Goal: Transaction & Acquisition: Register for event/course

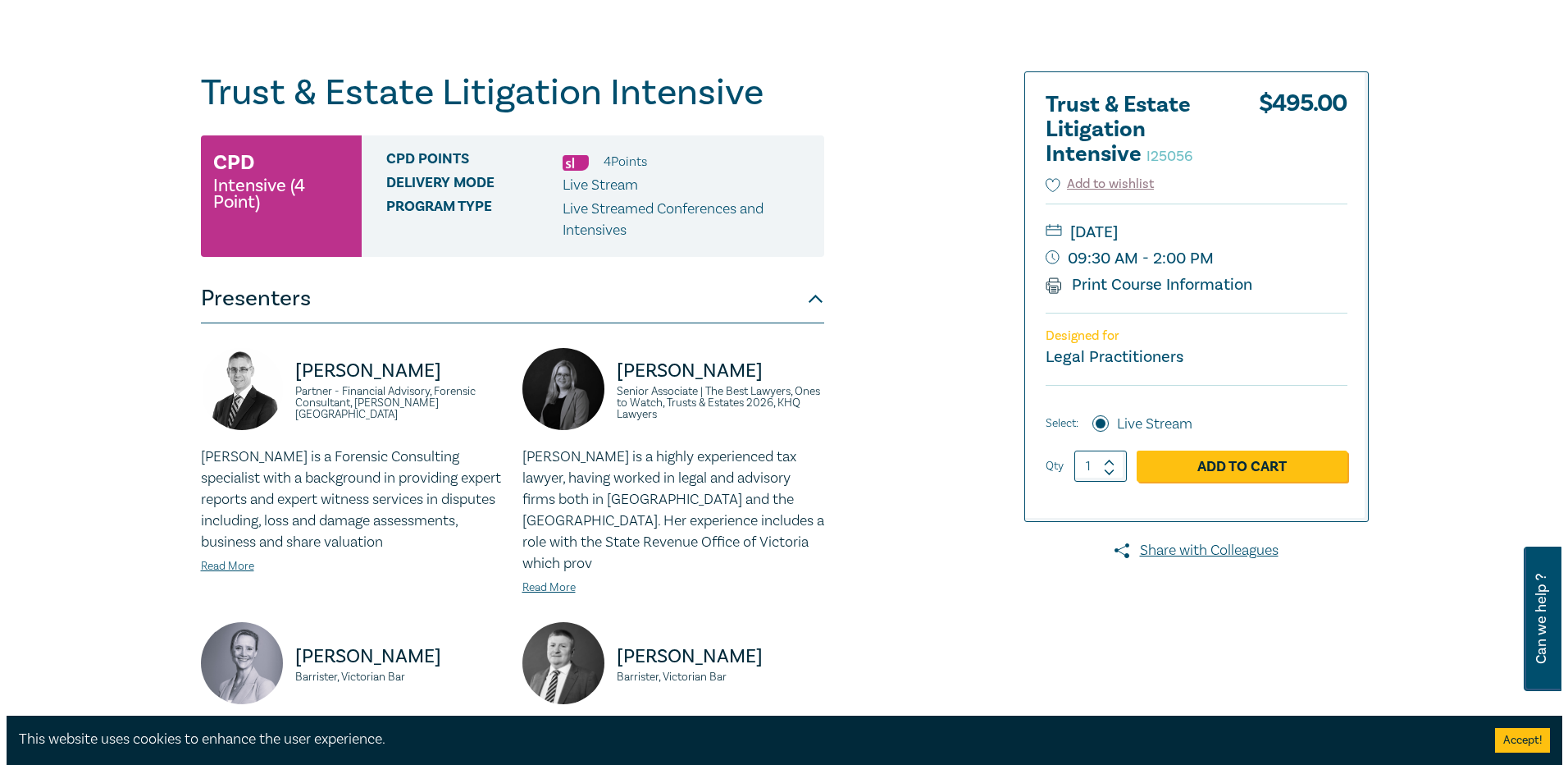
scroll to position [164, 0]
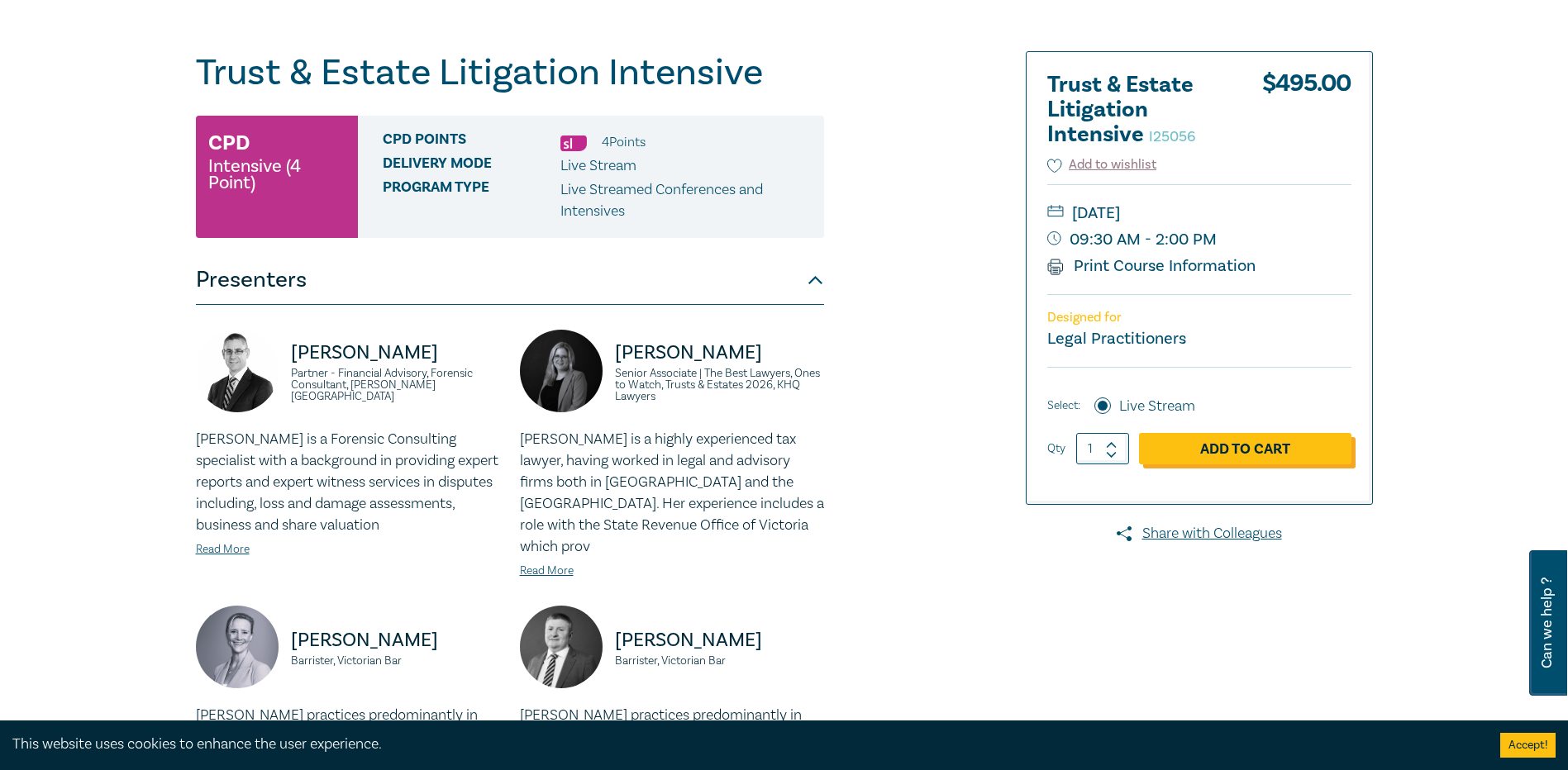
click at [1244, 455] on link "Add to Cart" at bounding box center [1245, 449] width 212 height 32
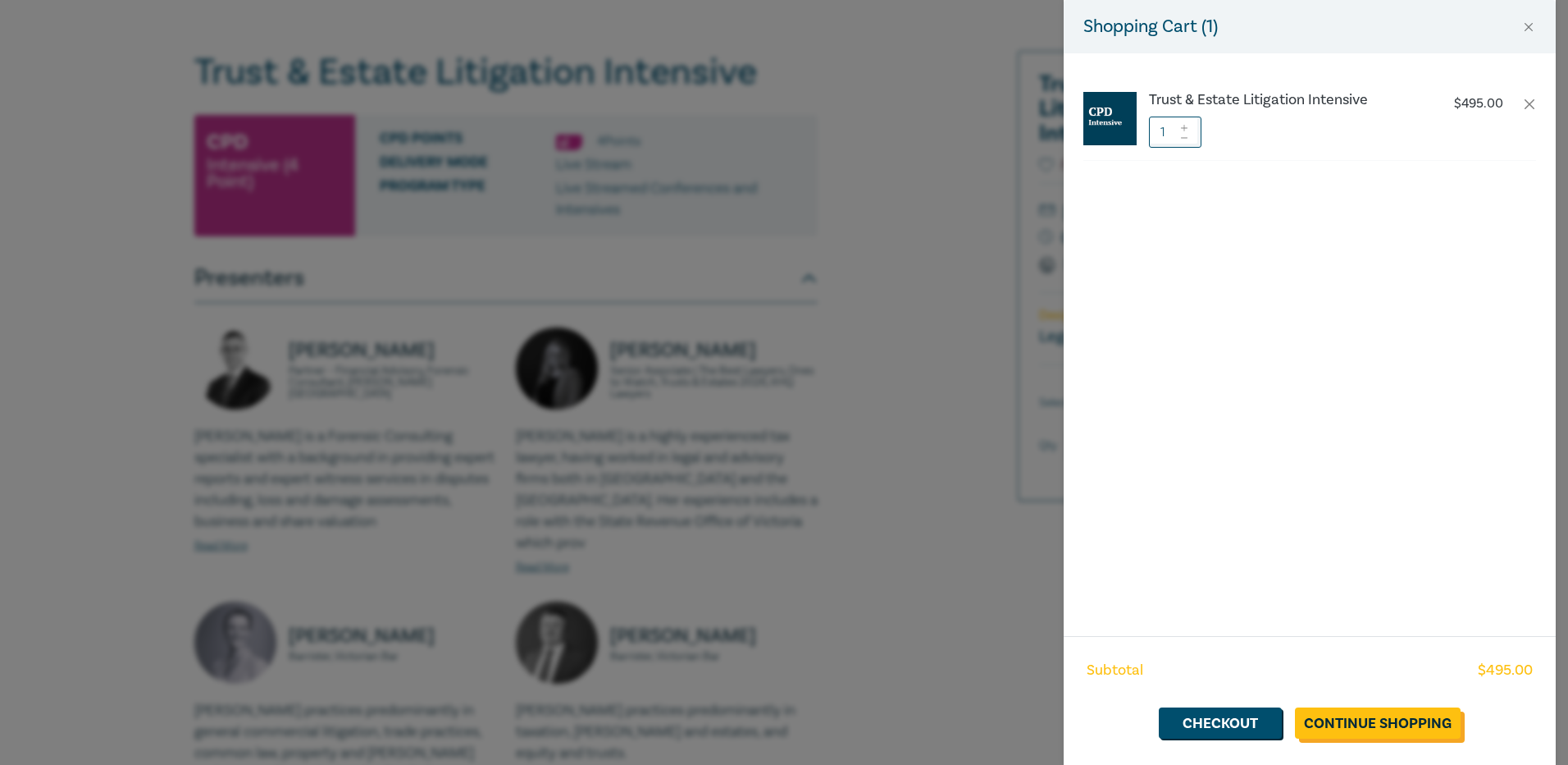
click at [1404, 713] on link "Continue Shopping" at bounding box center [1378, 723] width 165 height 31
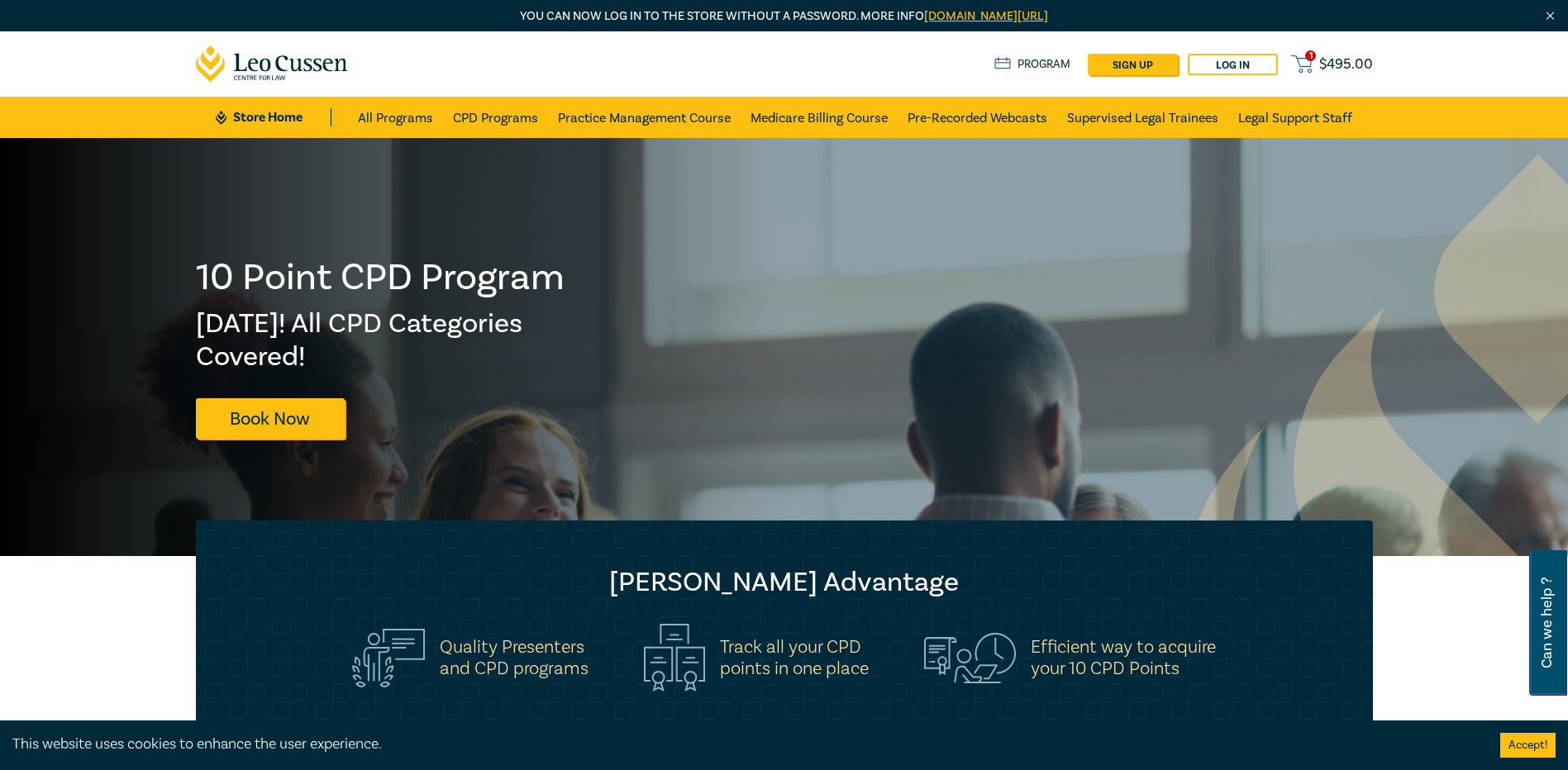
click at [1355, 56] on span "$ 495.00" at bounding box center [1346, 64] width 54 height 18
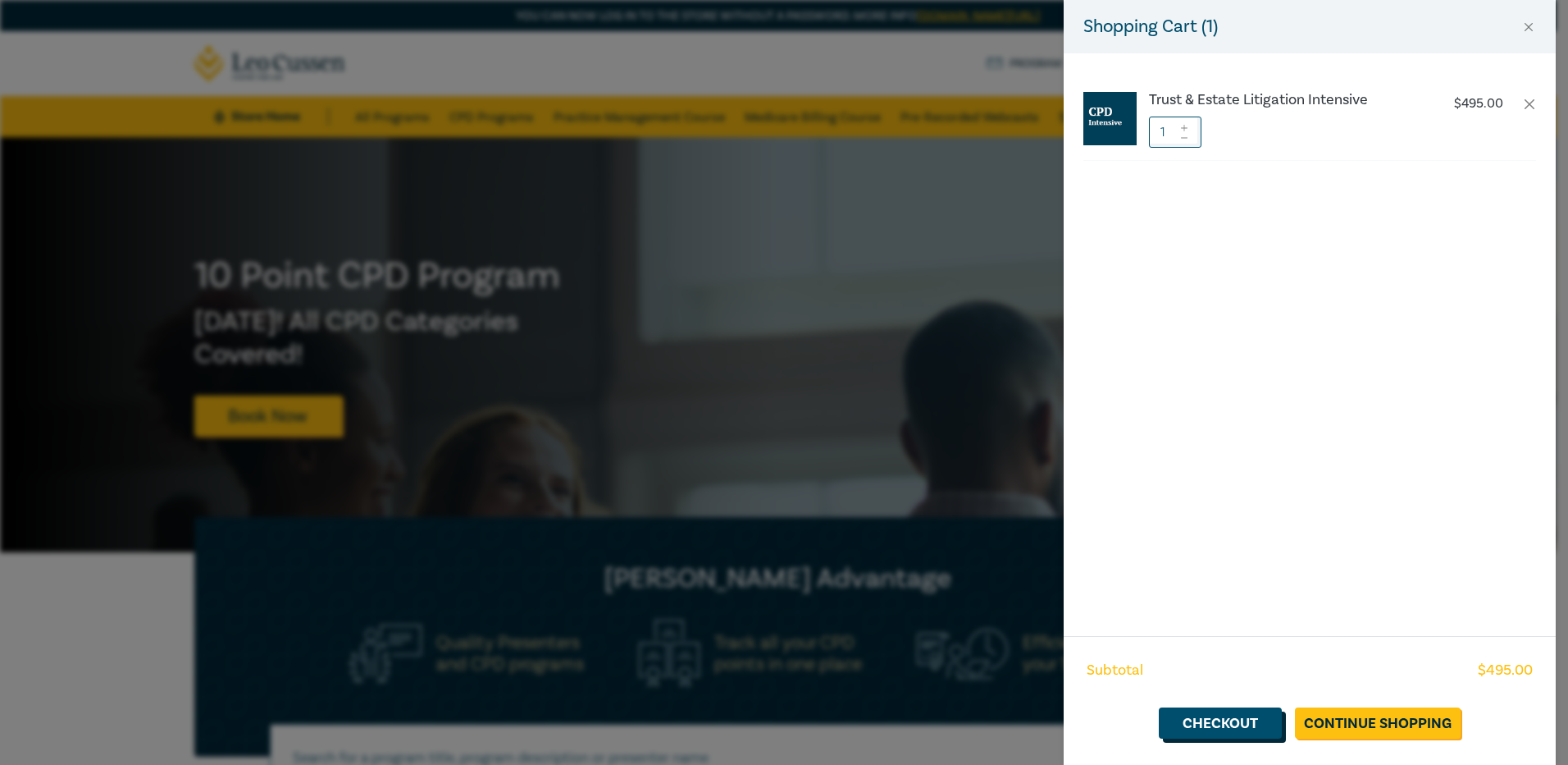
click at [1222, 720] on link "Checkout" at bounding box center [1220, 723] width 123 height 31
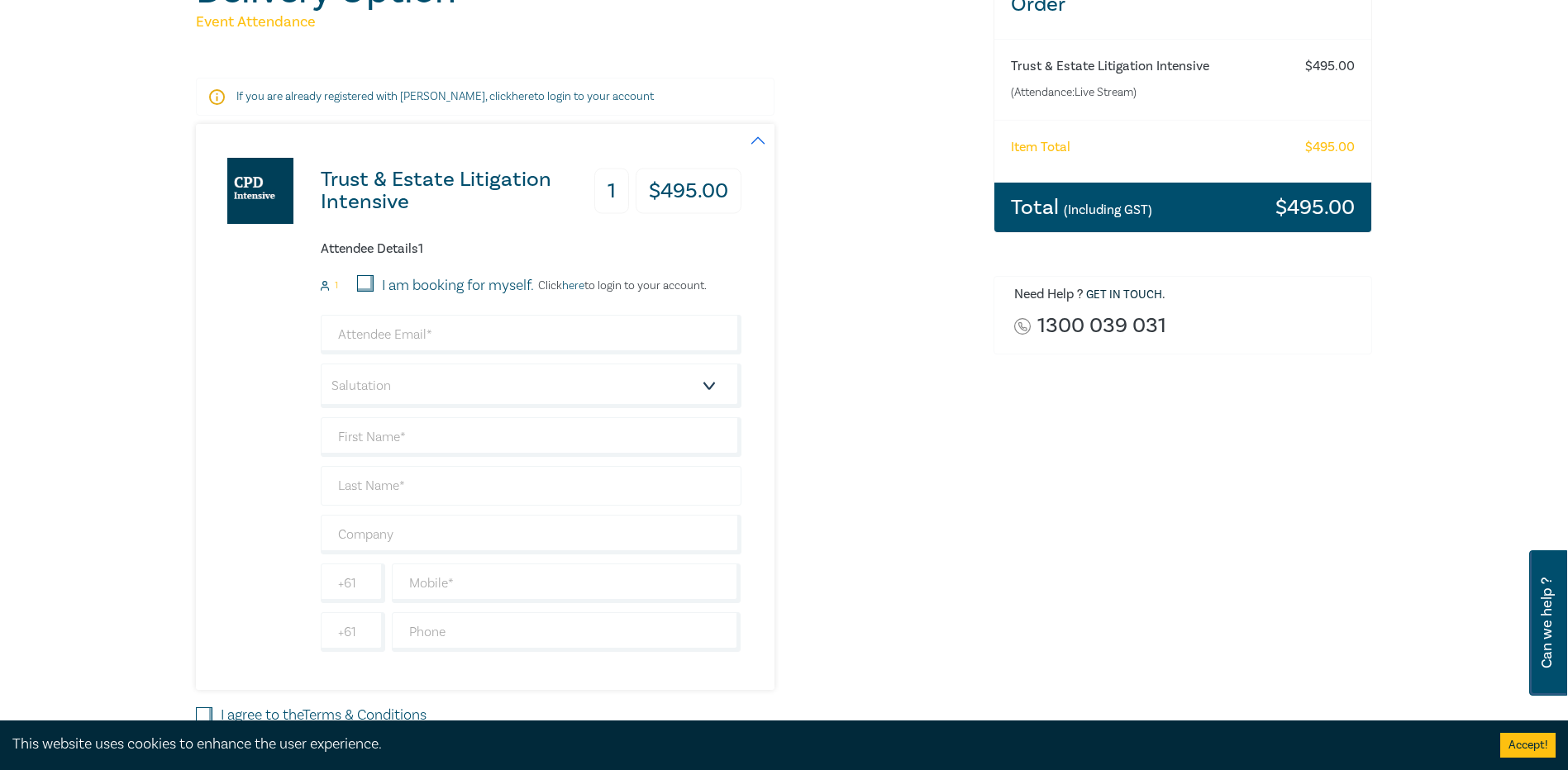
scroll to position [248, 0]
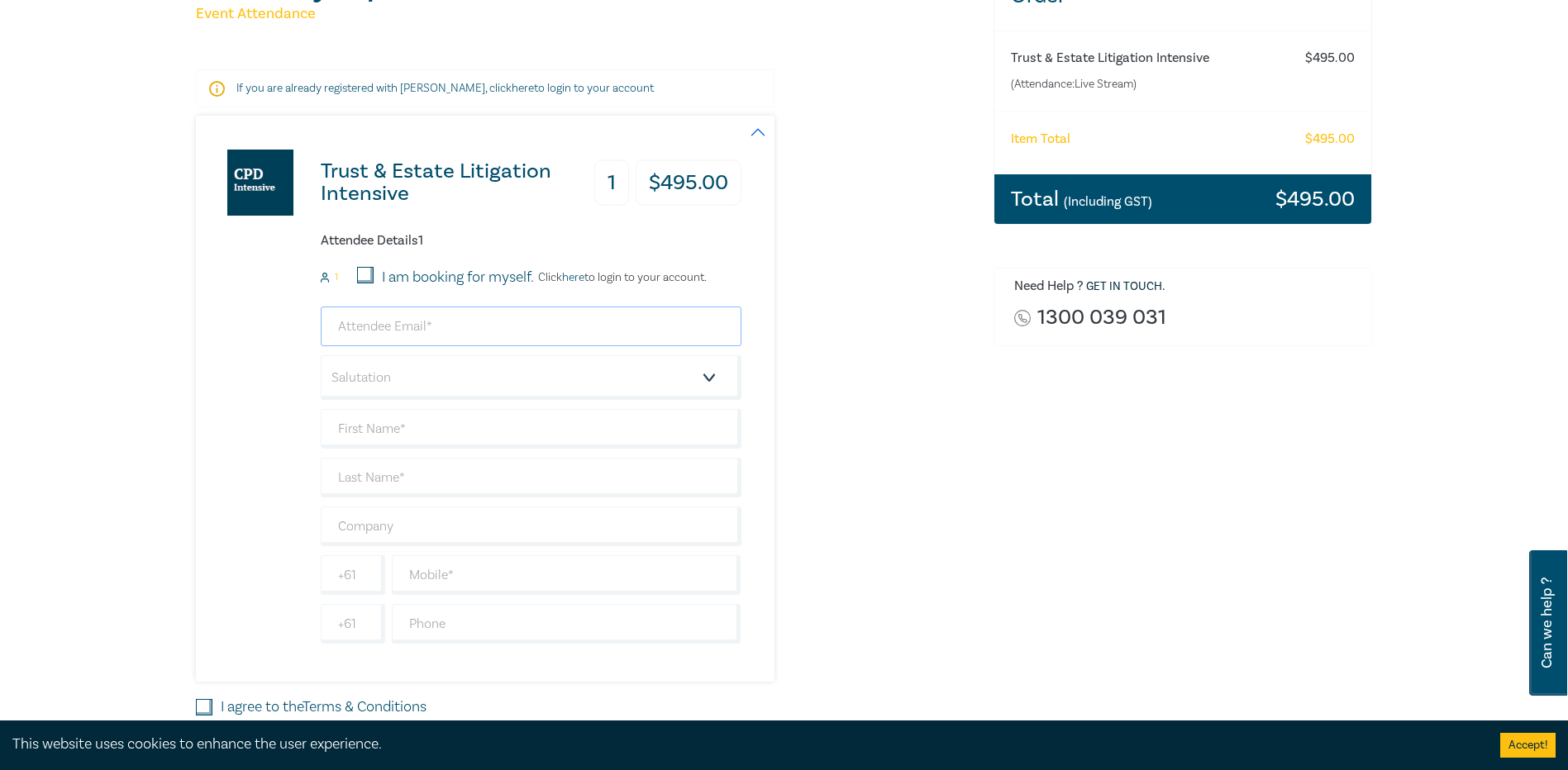
drag, startPoint x: 540, startPoint y: 320, endPoint x: 538, endPoint y: 331, distance: 11.2
click at [540, 320] on input "email" at bounding box center [530, 326] width 421 height 40
paste input "scrawford@hwle.com.au"
type input "scrawford@hwle.com.au"
click at [814, 359] on div "Trust & Estate Litigation Intensive 1 $ 495.00 Attendee Details 1 1 I am bookin…" at bounding box center [585, 399] width 778 height 566
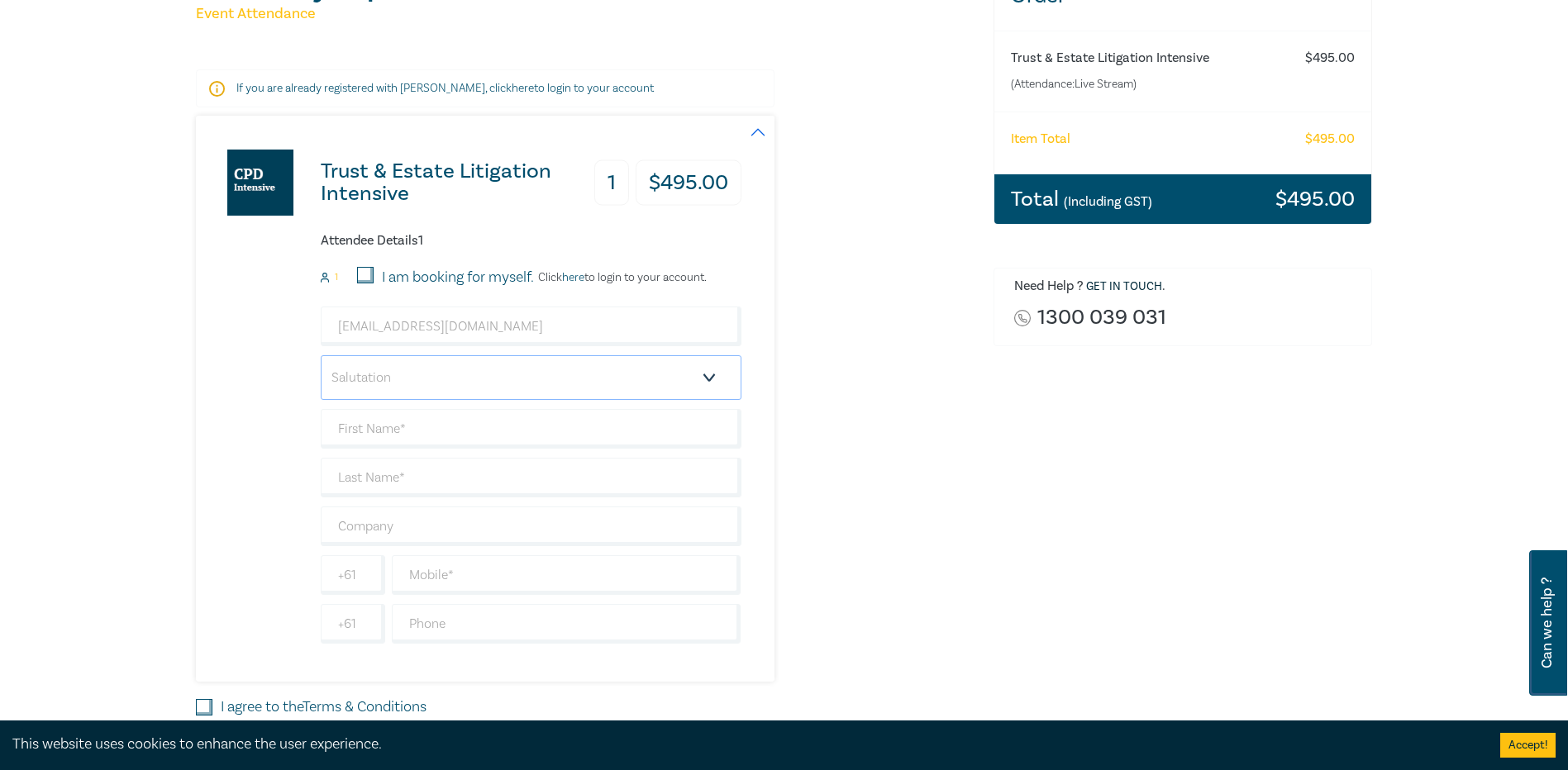
click at [703, 377] on select "Salutation Mr. Mrs. Ms. Miss Dr. Prof. Other" at bounding box center [530, 378] width 421 height 45
select select "Mr."
click at [321, 355] on select "Salutation Mr. Mrs. Ms. Miss Dr. Prof. Other" at bounding box center [530, 378] width 421 height 45
click at [569, 415] on input "text" at bounding box center [530, 429] width 421 height 40
type input "Simon"
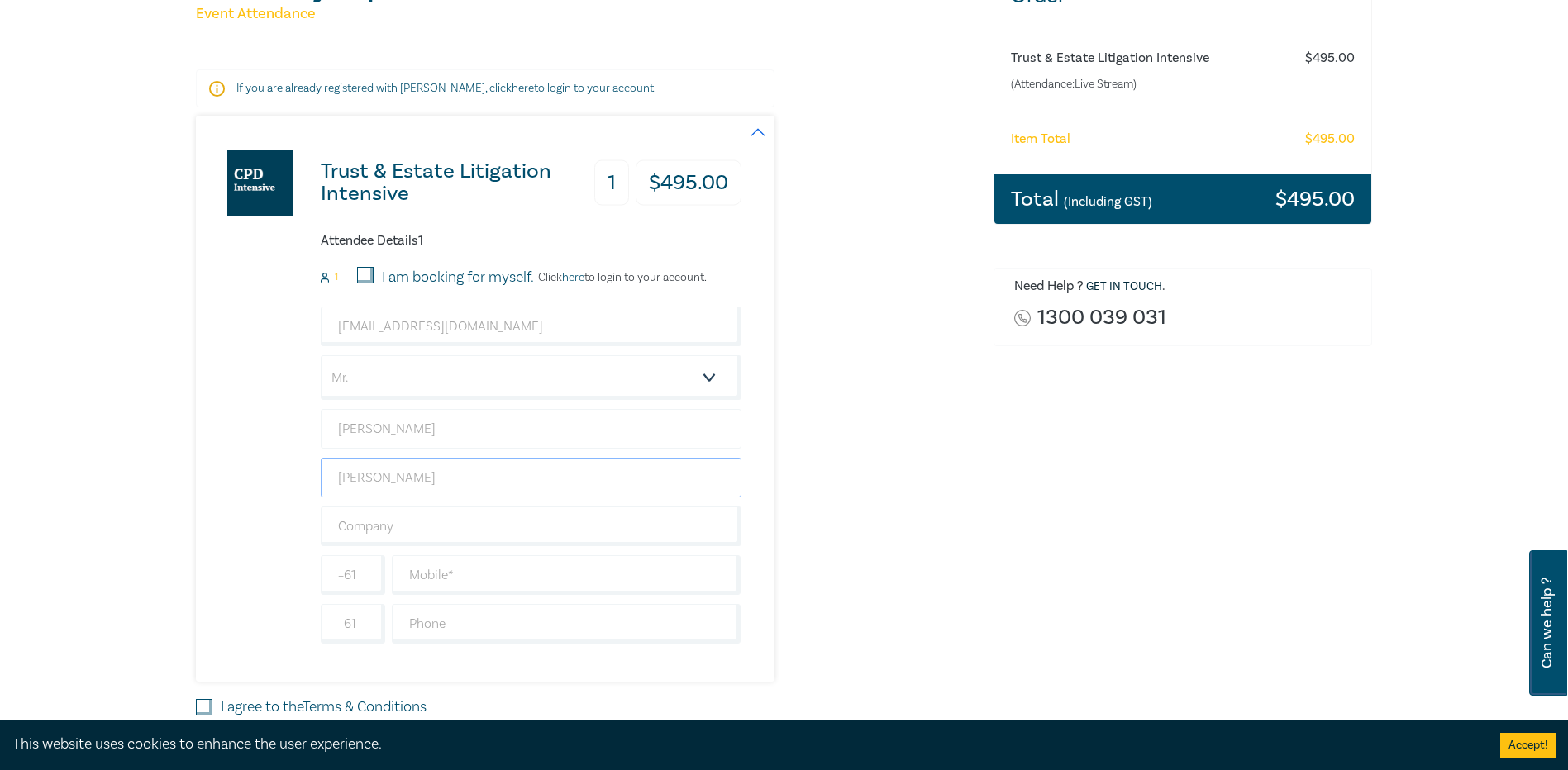
type input "Crawford"
type input "HWL Ebsworth Lawyers"
click at [894, 564] on div "Trust & Estate Litigation Intensive 1 $ 495.00 Attendee Details 1 1 I am bookin…" at bounding box center [585, 399] width 778 height 566
drag, startPoint x: 669, startPoint y: 515, endPoint x: 449, endPoint y: 519, distance: 220.0
click at [433, 521] on input "HWL Ebsworth Lawyers" at bounding box center [530, 526] width 421 height 40
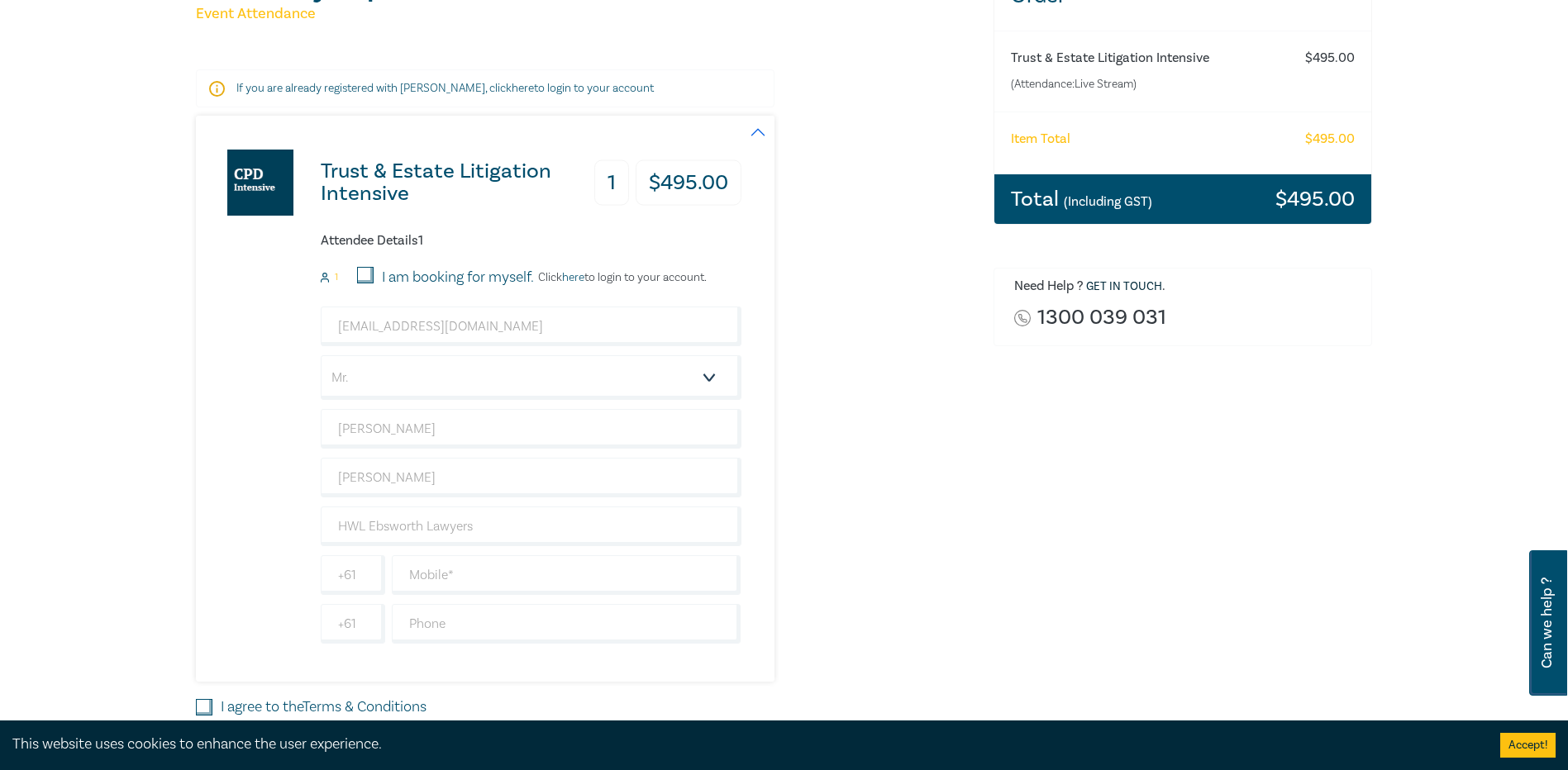
click at [918, 520] on div "Trust & Estate Litigation Intensive 1 $ 495.00 Attendee Details 1 1 I am bookin…" at bounding box center [585, 399] width 778 height 566
click at [1007, 525] on div "Order Trust & Estate Litigation Intensive (Attendance: Live Stream ) $ 495.00 I…" at bounding box center [1182, 383] width 399 height 845
click at [424, 534] on input "HWL Ebsworth Lawyers" at bounding box center [530, 526] width 421 height 40
click at [676, 566] on input "text" at bounding box center [566, 575] width 350 height 40
paste input "0402 892 054"
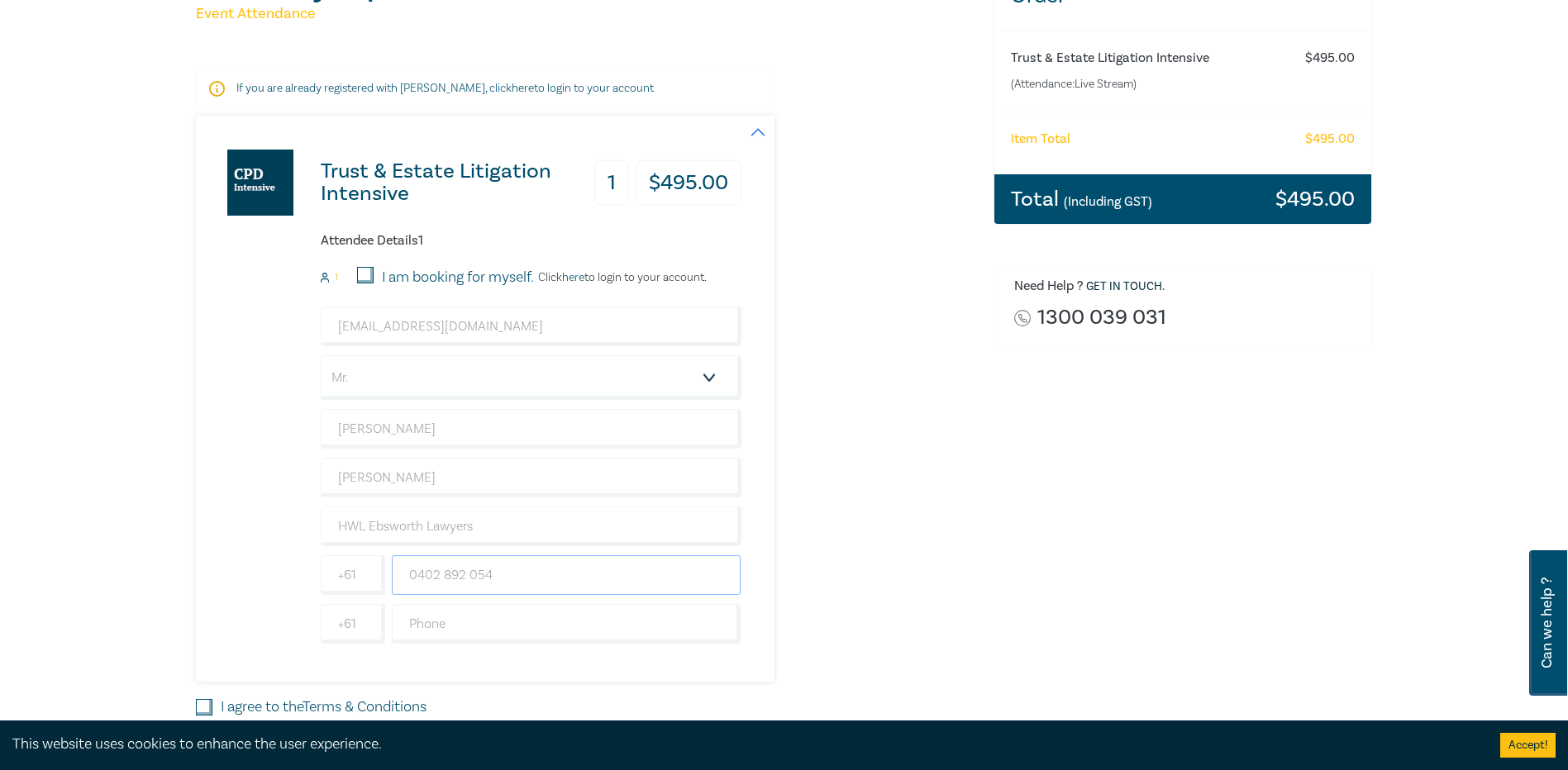
click at [418, 570] on input "0402 892 054" at bounding box center [566, 575] width 350 height 40
type input "402 892 054"
click at [1047, 678] on div "Order Trust & Estate Litigation Intensive (Attendance: Live Stream ) $ 495.00 I…" at bounding box center [1182, 383] width 399 height 845
click at [585, 525] on input "HWL Ebsworth Lawyers" at bounding box center [530, 526] width 421 height 40
type input "HWL Ebsworth Lawyers"
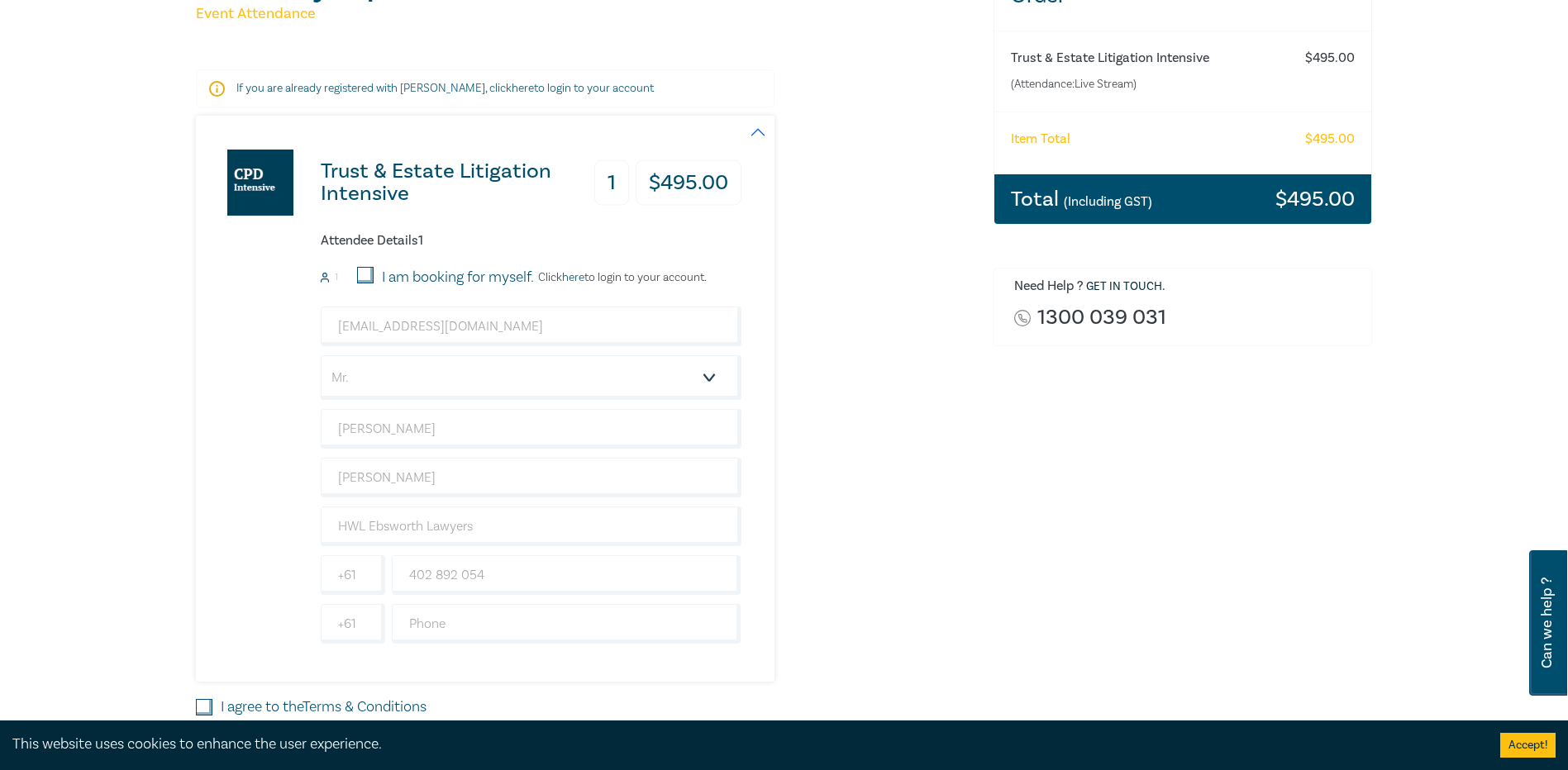
click at [850, 507] on div "Trust & Estate Litigation Intensive 1 $ 495.00 Attendee Details 1 1 I am bookin…" at bounding box center [585, 399] width 778 height 566
click at [853, 369] on div "Trust & Estate Litigation Intensive 1 $ 495.00 Attendee Details 1 1 I am bookin…" at bounding box center [585, 399] width 778 height 566
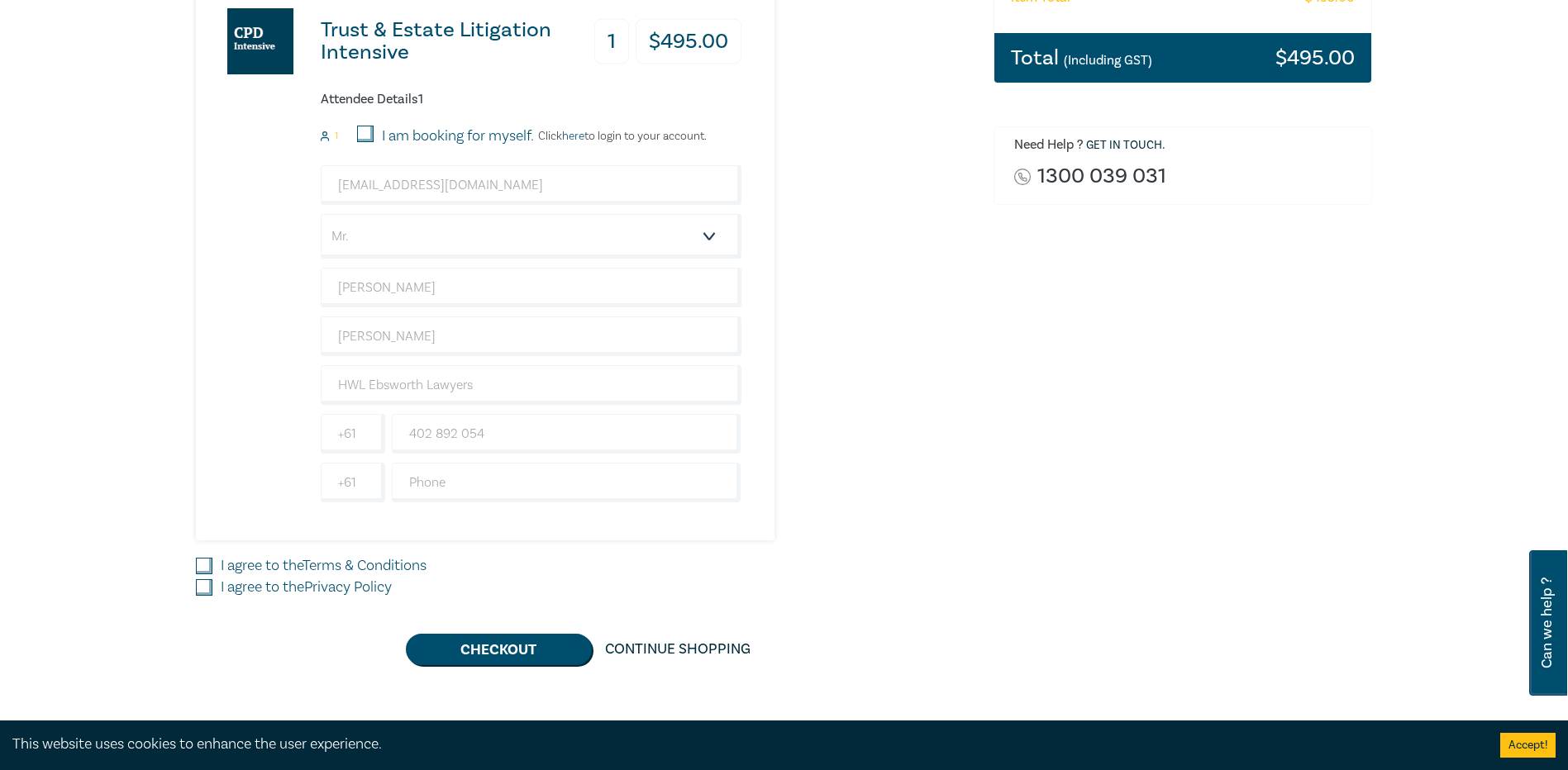
scroll to position [495, 0]
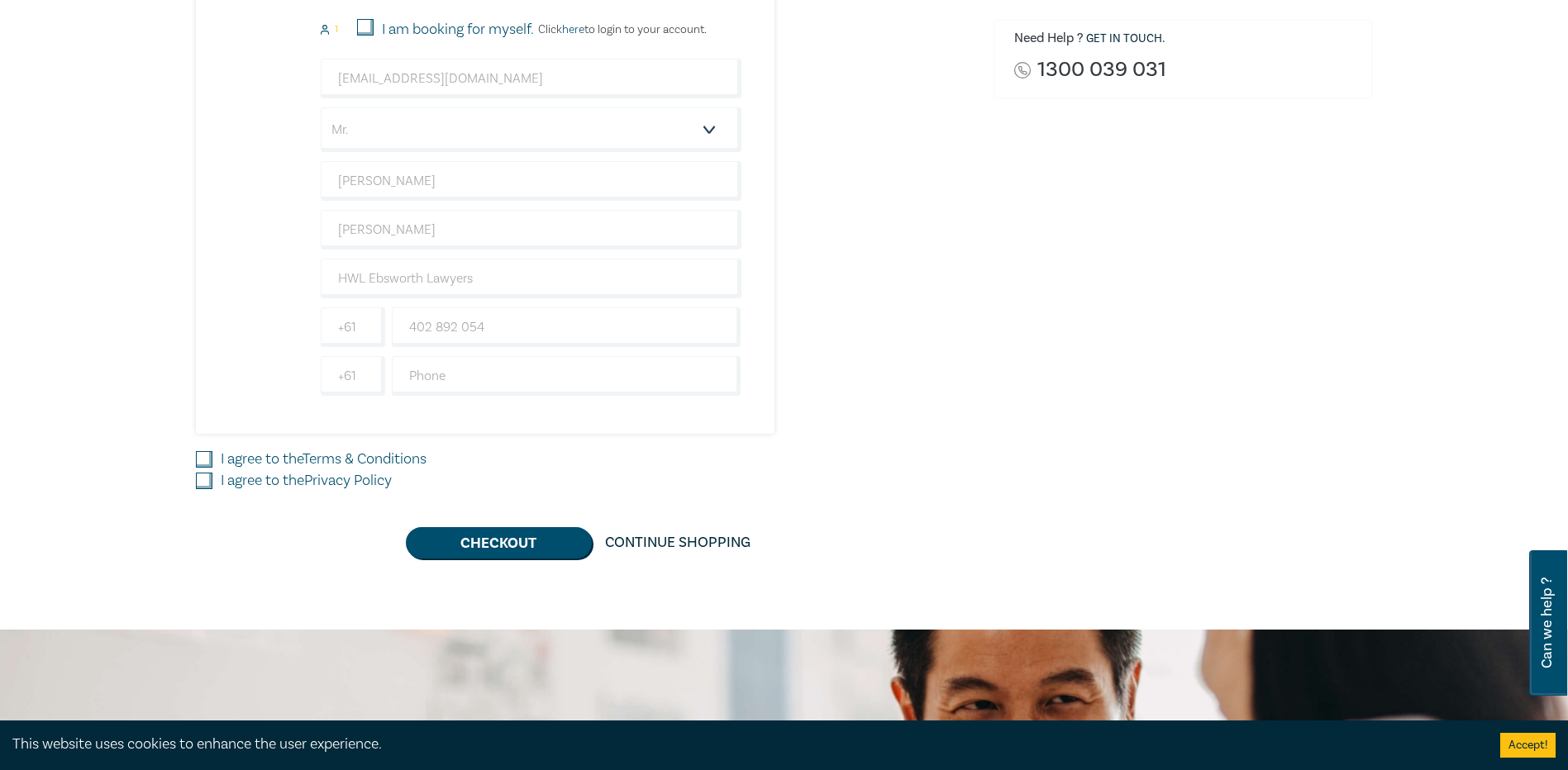
click at [213, 457] on div "I agree to the Terms & Conditions" at bounding box center [585, 460] width 778 height 22
click at [207, 455] on input "I agree to the Terms & Conditions" at bounding box center [204, 460] width 17 height 17
checkbox input "true"
click at [206, 474] on input "I agree to the Privacy Policy" at bounding box center [204, 481] width 17 height 17
checkbox input "true"
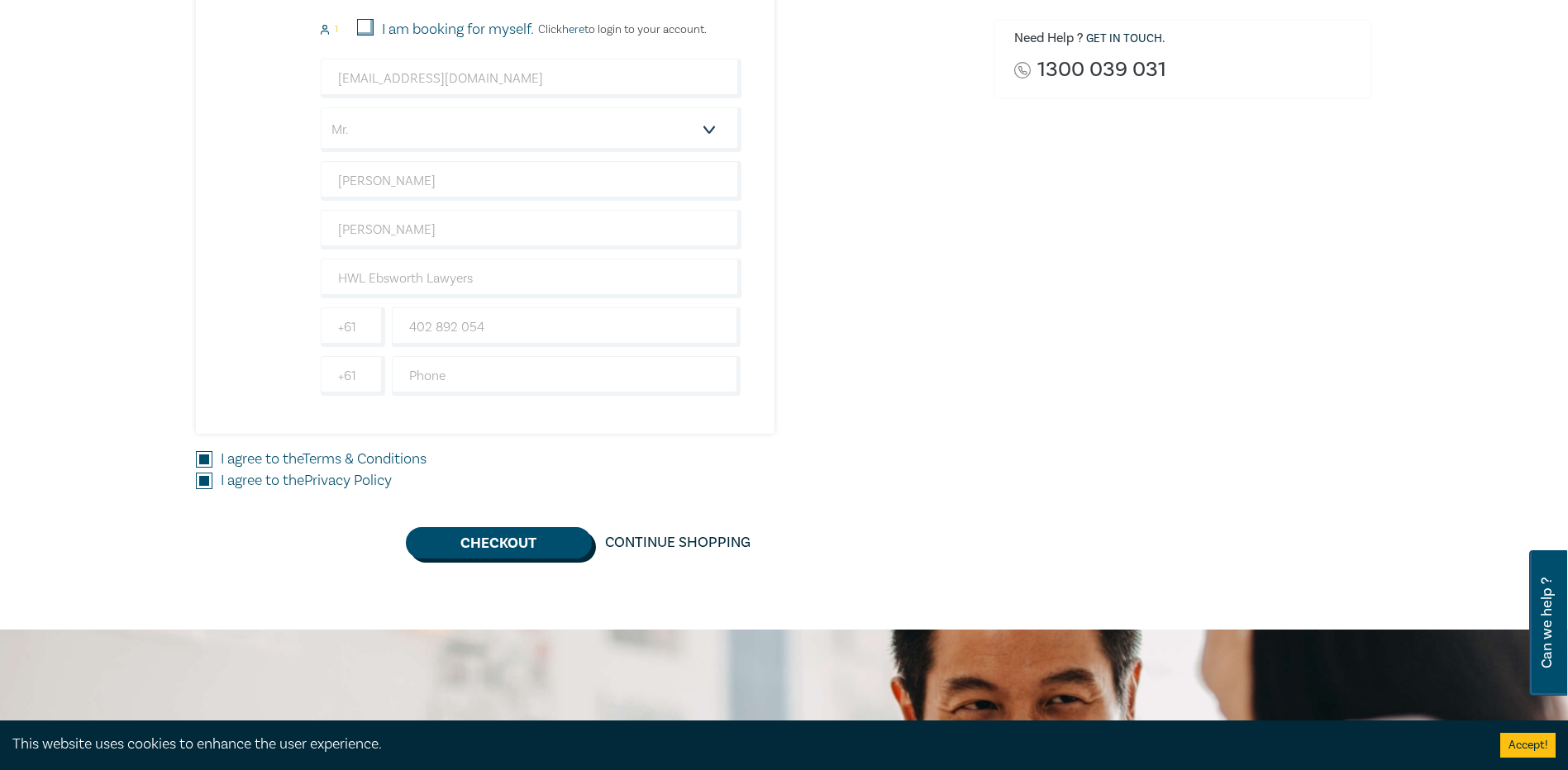
click at [490, 536] on button "Checkout" at bounding box center [498, 543] width 186 height 32
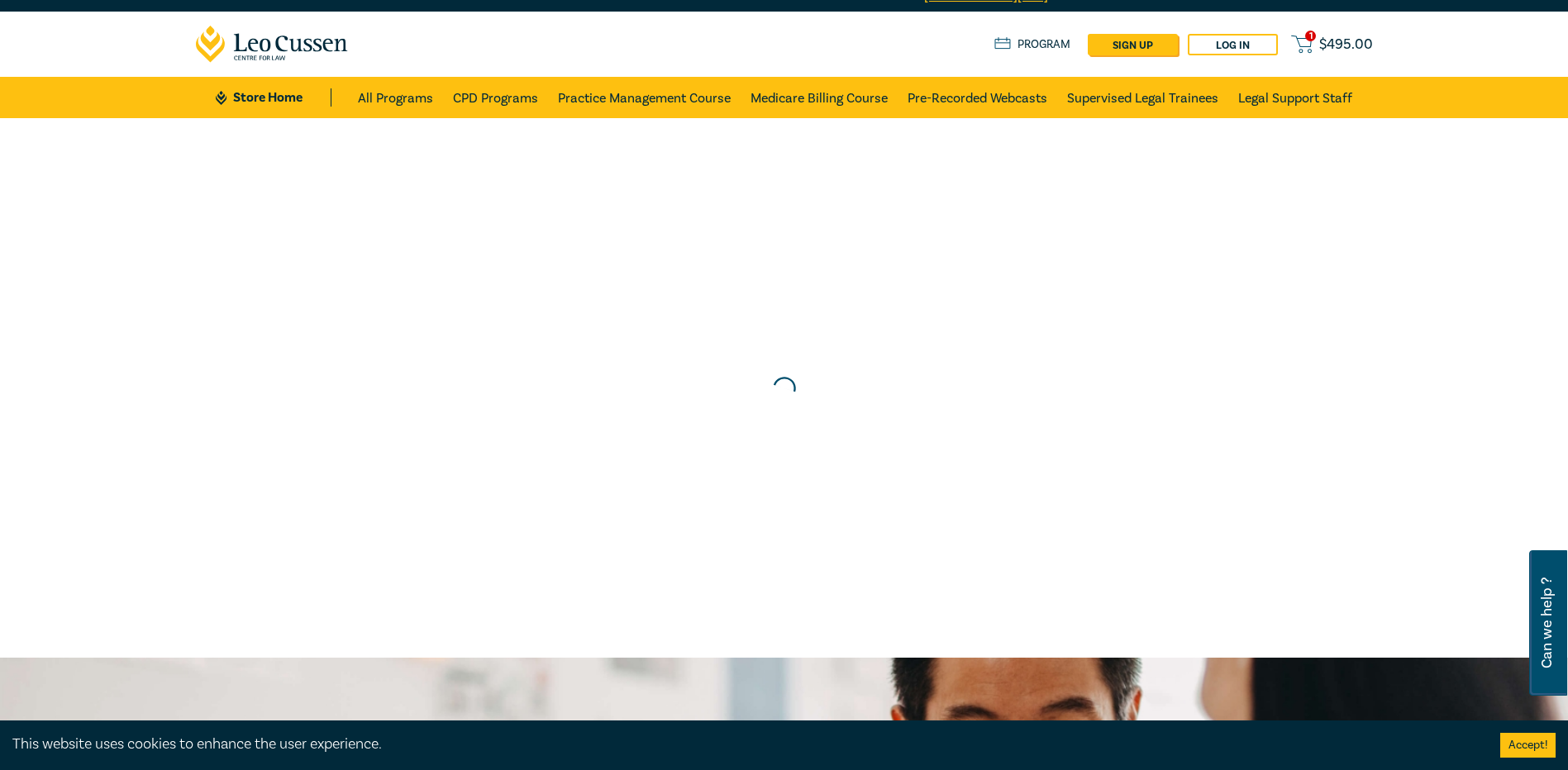
scroll to position [0, 0]
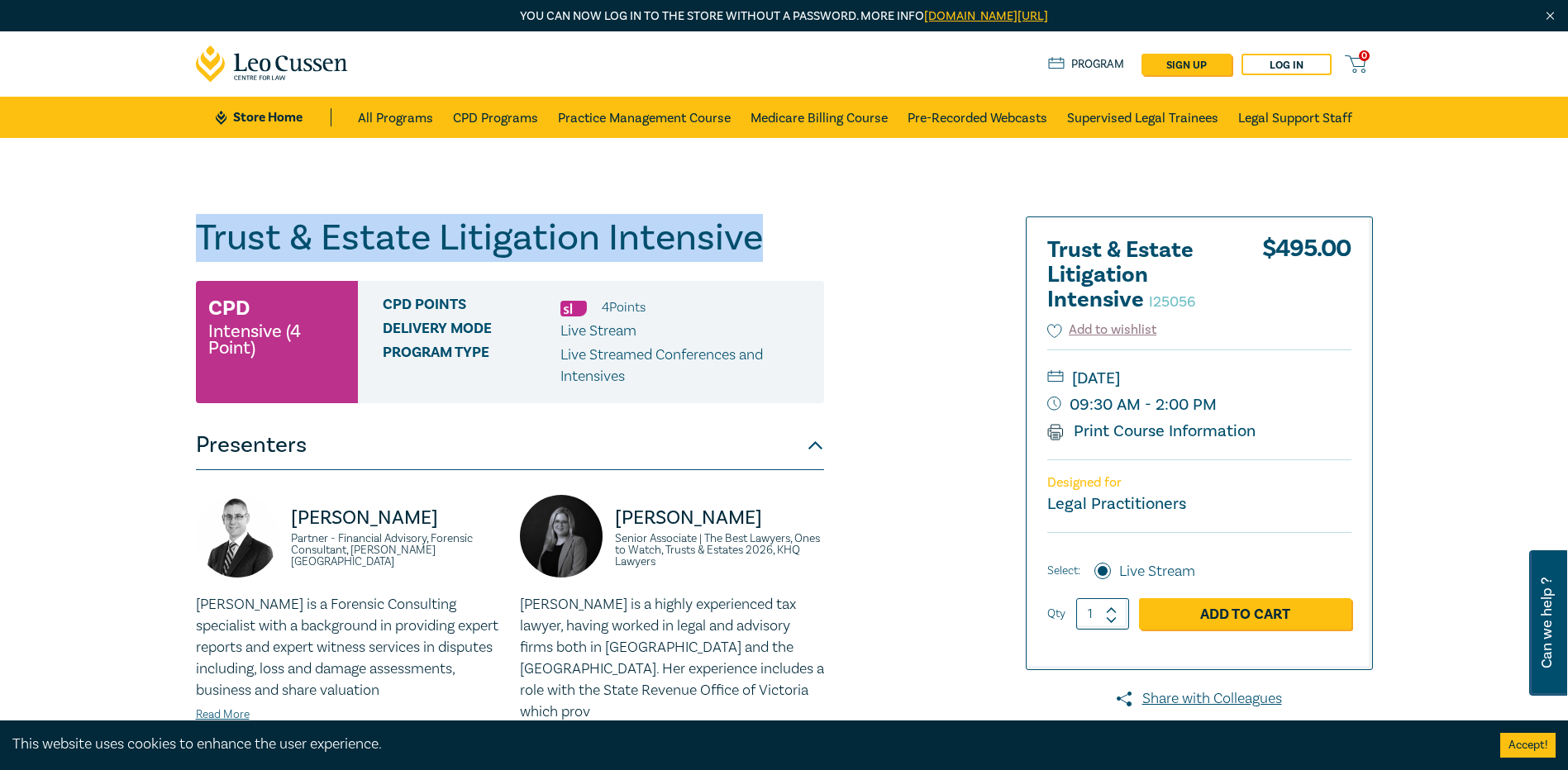
drag, startPoint x: 850, startPoint y: 246, endPoint x: 49, endPoint y: 231, distance: 801.1
click at [49, 231] on div "Trust & Estate Litigation Intensive I25056 CPD Intensive (4 Point) CPD Points 4…" at bounding box center [784, 669] width 1568 height 1063
copy h1 "Trust & Estate Litigation Intensive"
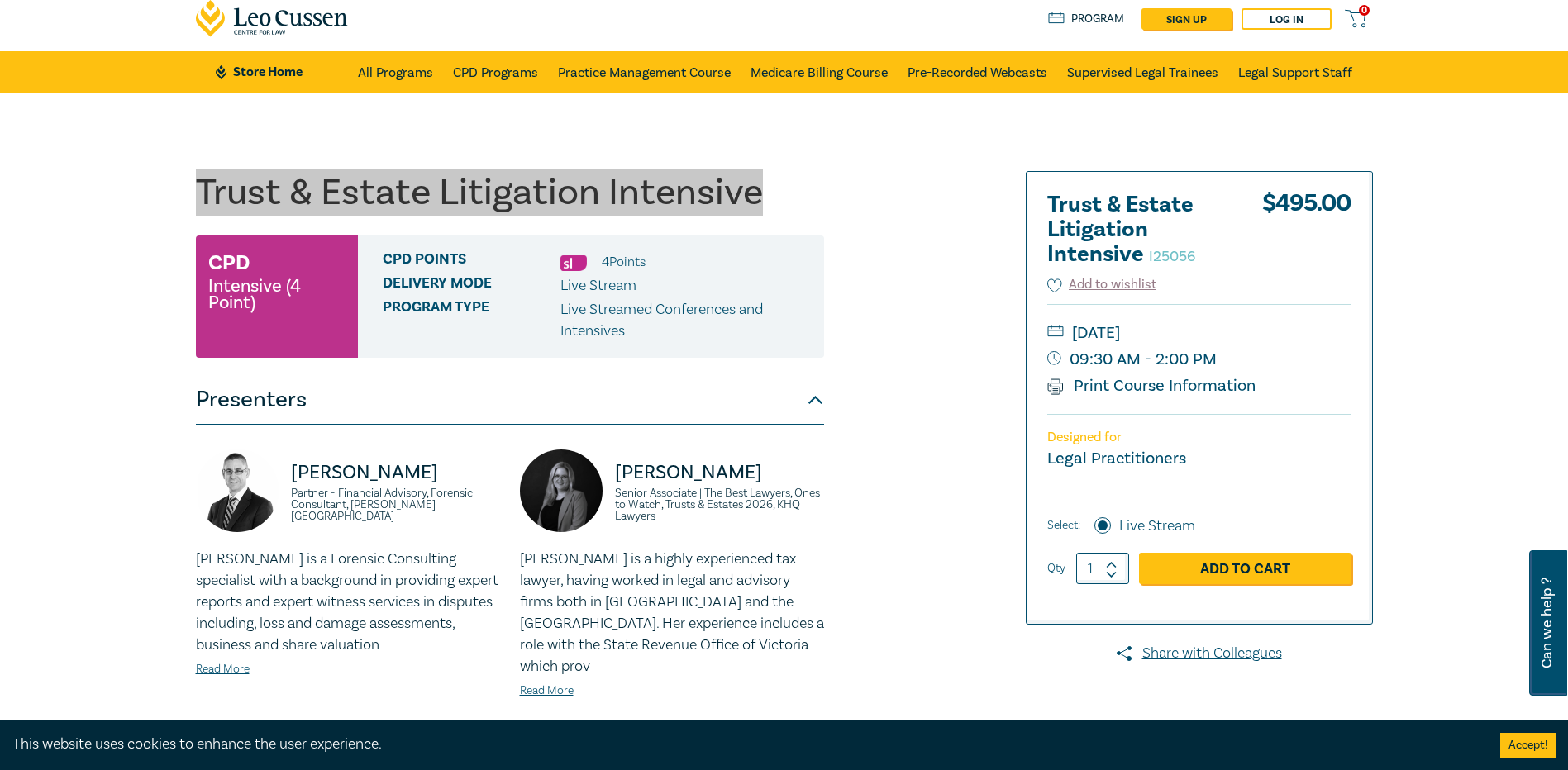
scroll to position [82, 0]
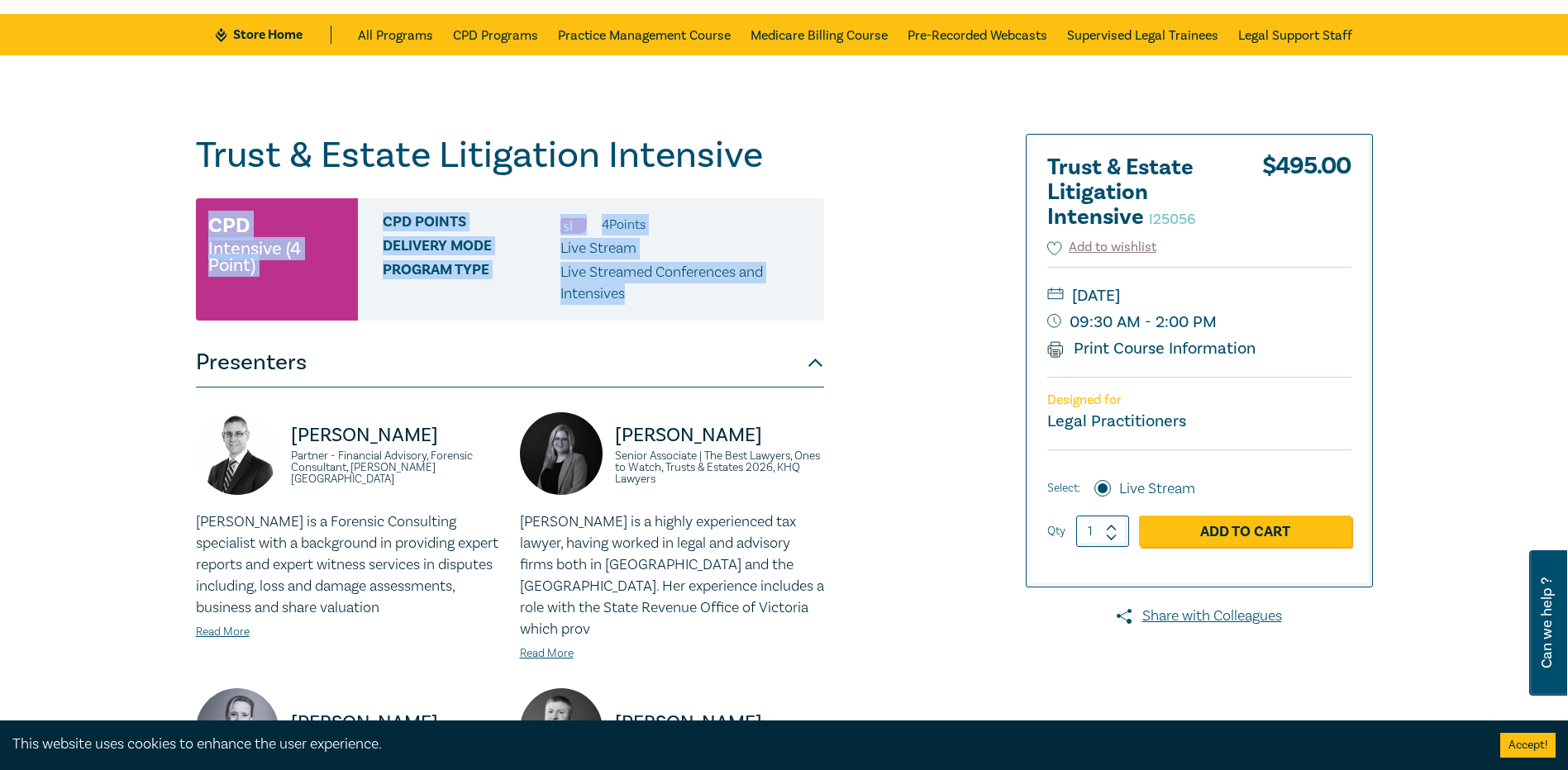
drag, startPoint x: 779, startPoint y: 312, endPoint x: 166, endPoint y: 207, distance: 621.9
click at [166, 207] on div "Trust & Estate Litigation Intensive I25056 CPD Intensive (4 Point) CPD Points 4…" at bounding box center [784, 586] width 1568 height 1063
copy div "CPD Intensive (4 Point) CPD Points 4 Point s Delivery Mode Live Stream Program …"
click at [669, 277] on p "Live Streamed Conferences and Intensives" at bounding box center [686, 284] width 251 height 43
click at [660, 238] on div "Delivery Mode Live Stream" at bounding box center [596, 249] width 429 height 22
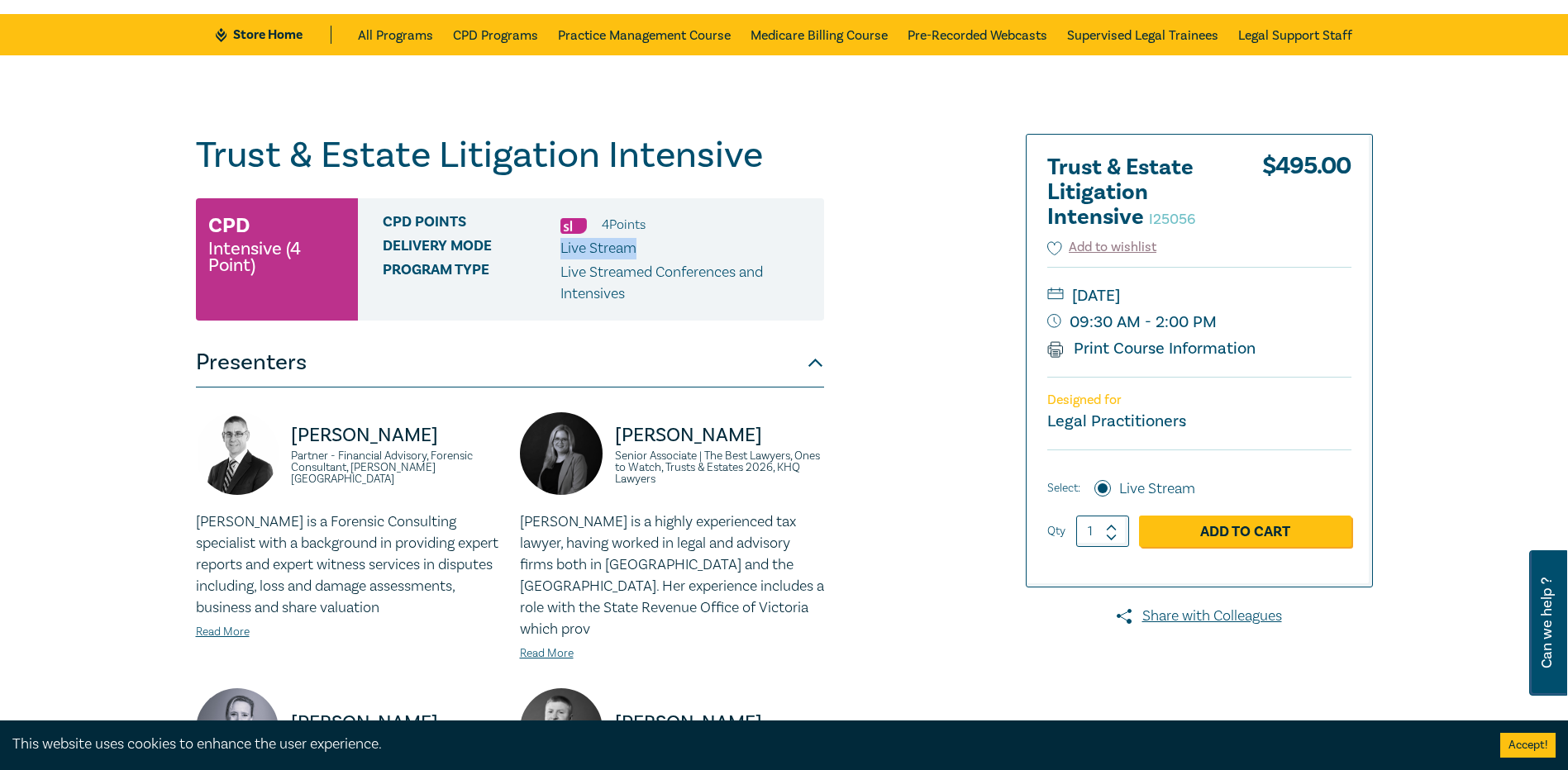
drag, startPoint x: 655, startPoint y: 245, endPoint x: 557, endPoint y: 246, distance: 98.0
click at [558, 246] on div "Delivery Mode Live Stream" at bounding box center [596, 249] width 429 height 22
copy div "Live Stream"
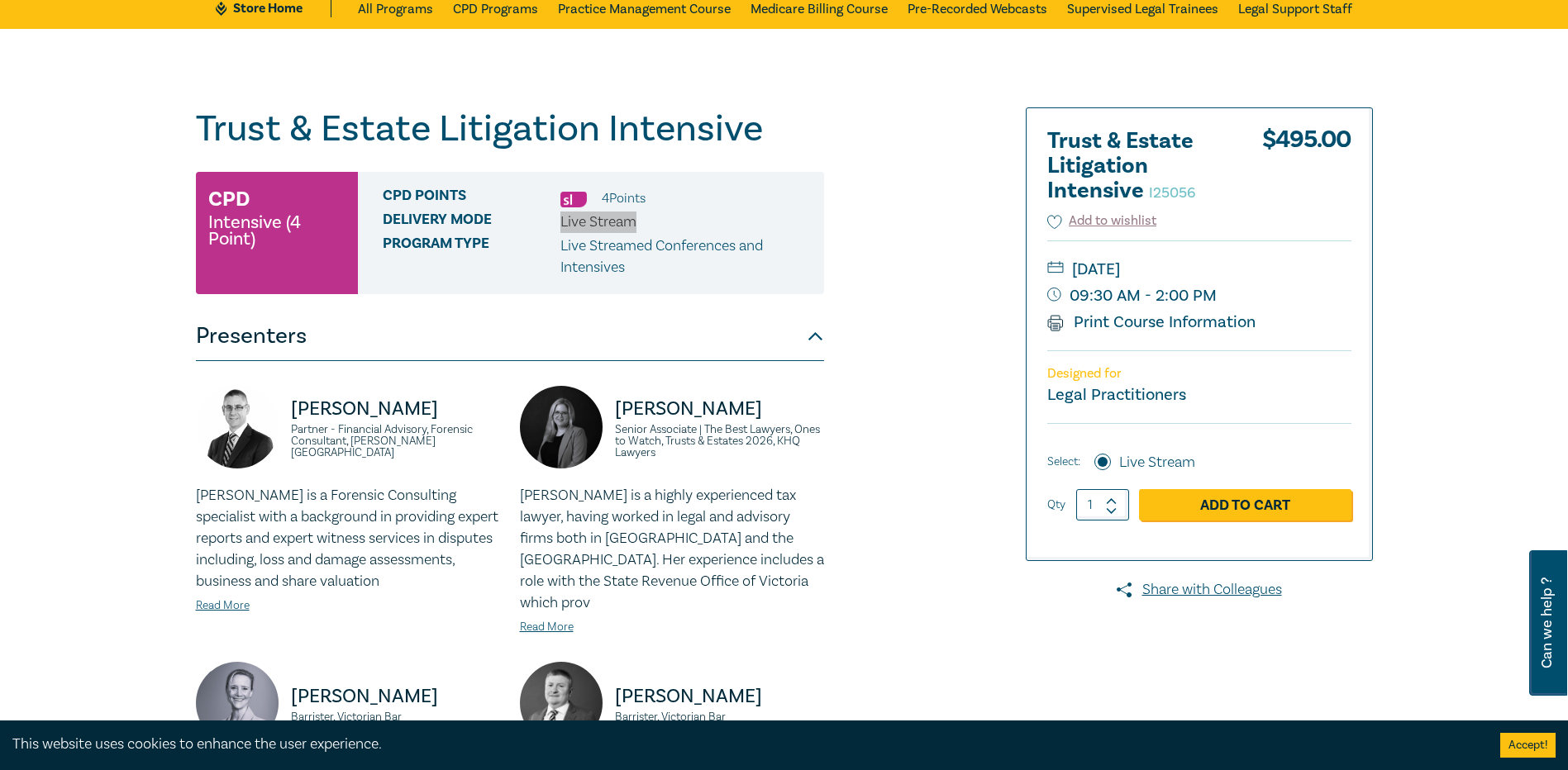
scroll to position [248, 0]
